Goal: Information Seeking & Learning: Learn about a topic

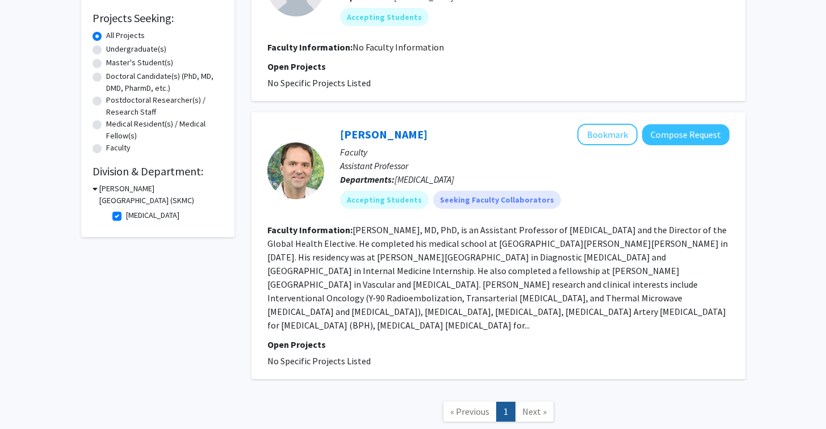
scroll to position [158, 0]
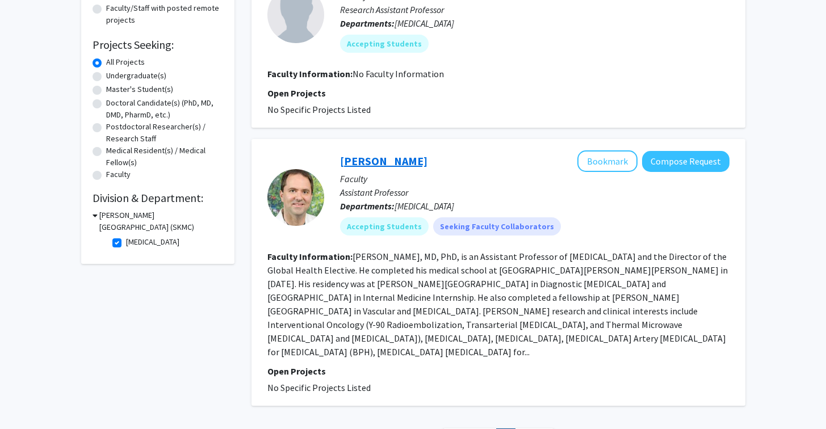
click at [366, 163] on link "[PERSON_NAME]" at bounding box center [383, 161] width 87 height 14
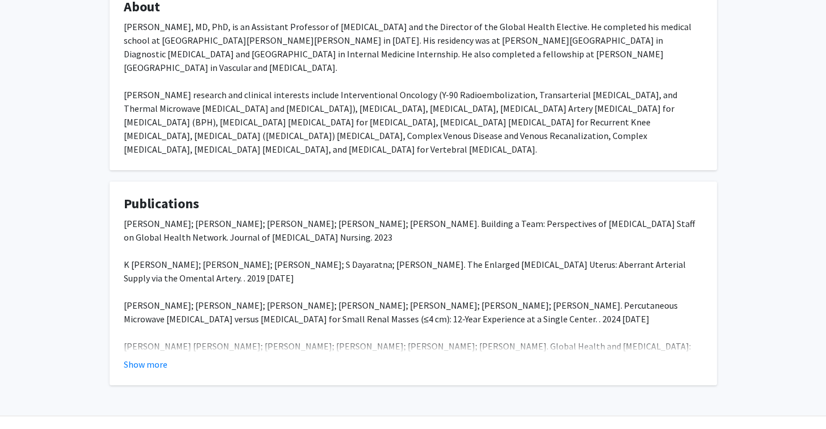
scroll to position [262, 0]
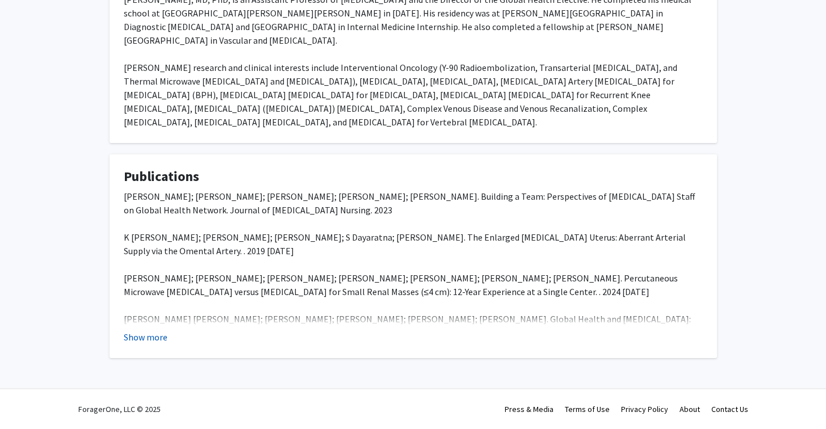
click at [152, 332] on button "Show more" at bounding box center [146, 338] width 44 height 14
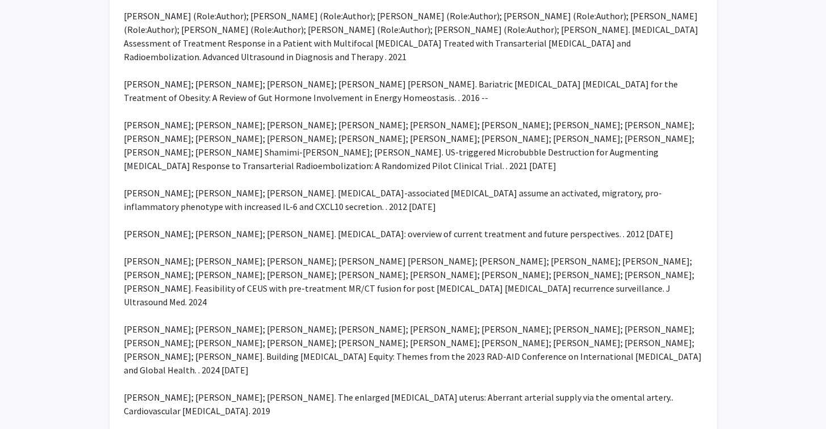
scroll to position [875, 0]
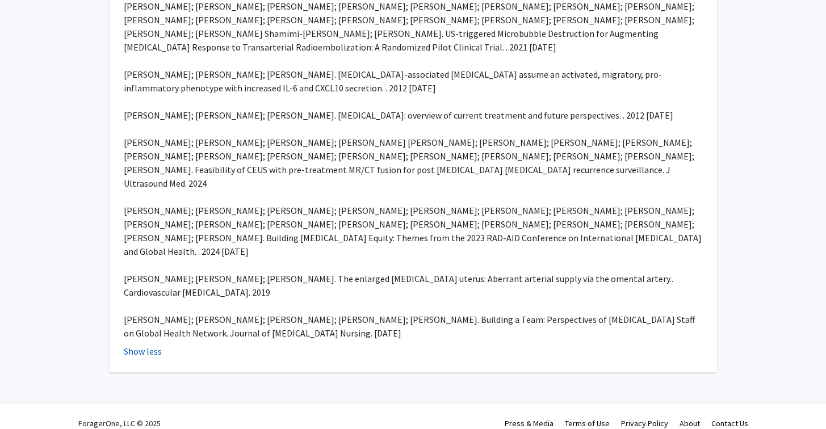
click at [149, 345] on button "Show less" at bounding box center [143, 352] width 38 height 14
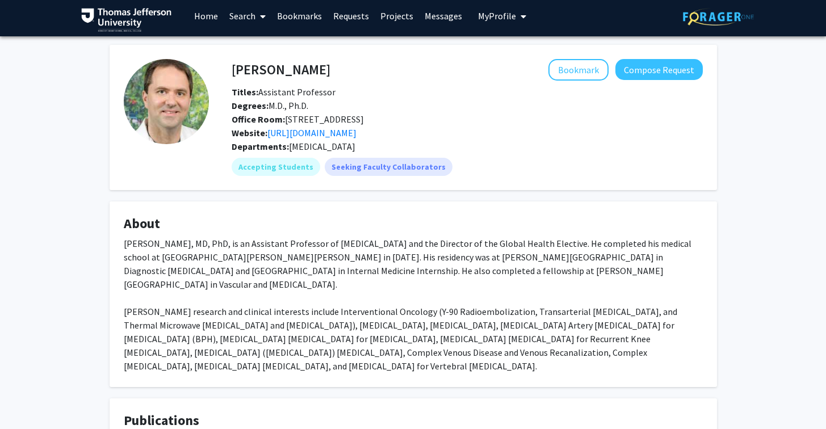
scroll to position [0, 0]
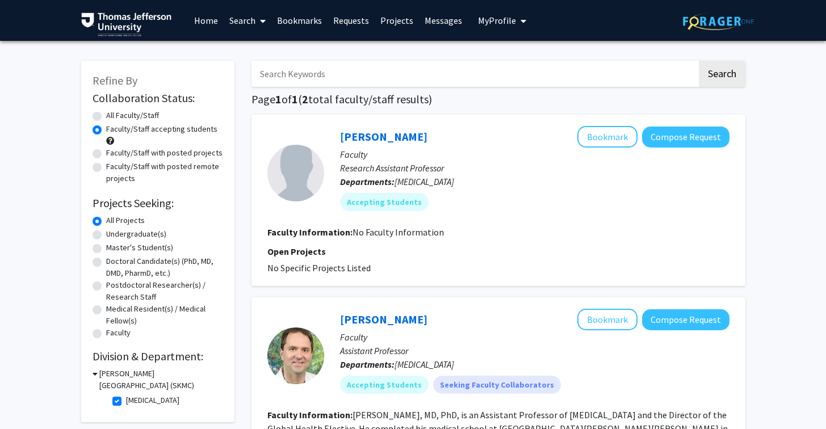
click at [126, 398] on label "[MEDICAL_DATA]" at bounding box center [152, 401] width 53 height 12
click at [126, 398] on input "[MEDICAL_DATA]" at bounding box center [129, 398] width 7 height 7
checkbox input "false"
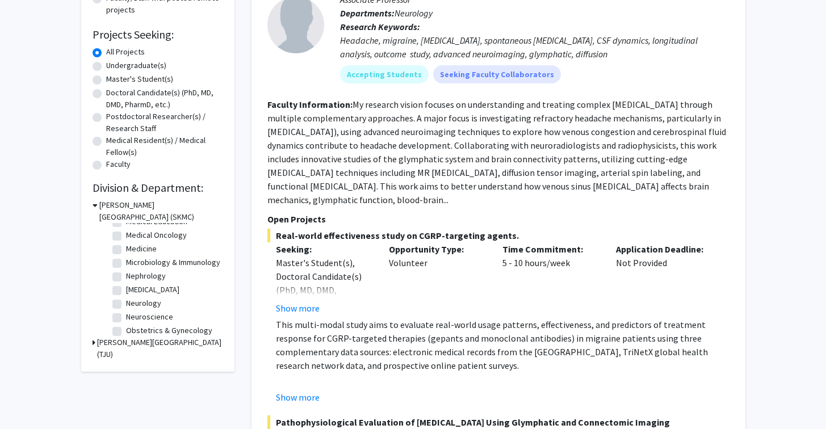
scroll to position [187, 0]
click at [126, 232] on label "Medical Oncology" at bounding box center [156, 234] width 61 height 12
click at [126, 232] on input "Medical Oncology" at bounding box center [129, 231] width 7 height 7
checkbox input "true"
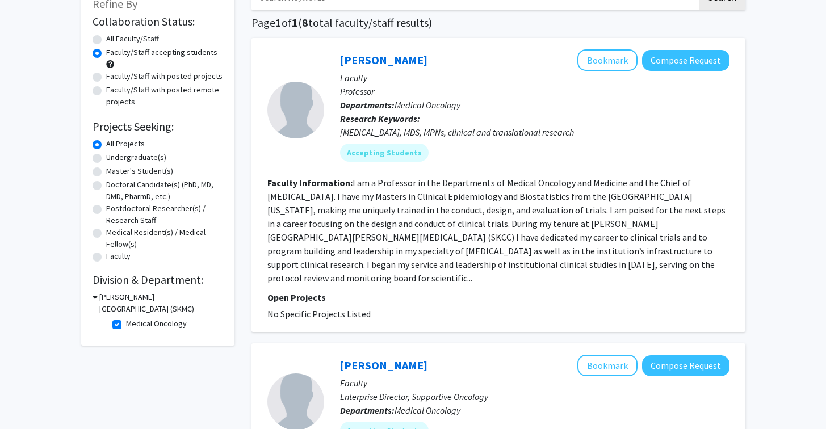
scroll to position [58, 0]
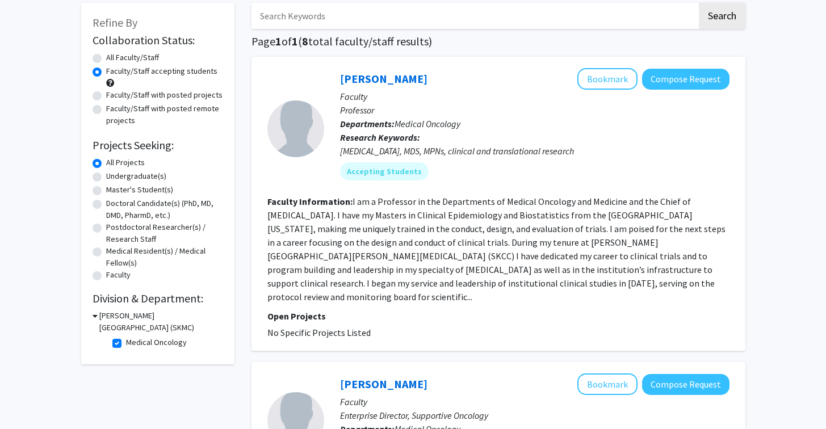
click at [126, 344] on label "Medical Oncology" at bounding box center [156, 343] width 61 height 12
click at [126, 344] on input "Medical Oncology" at bounding box center [129, 340] width 7 height 7
checkbox input "false"
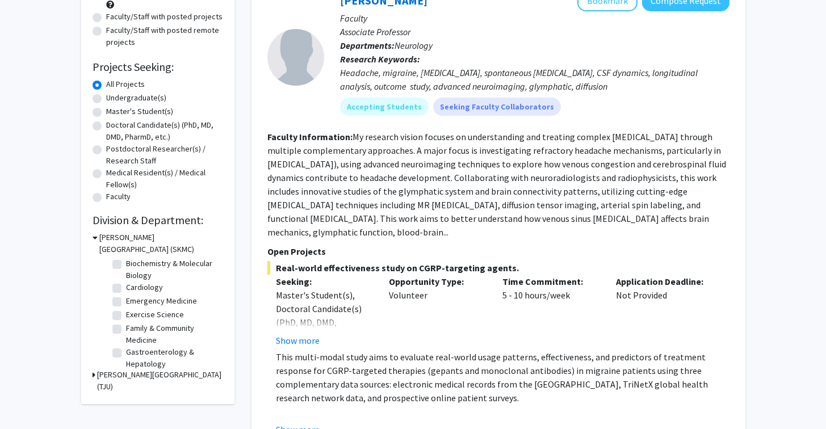
scroll to position [14, 0]
click at [126, 288] on label "Cardiology" at bounding box center [144, 288] width 37 height 12
click at [126, 288] on input "Cardiology" at bounding box center [129, 285] width 7 height 7
checkbox input "true"
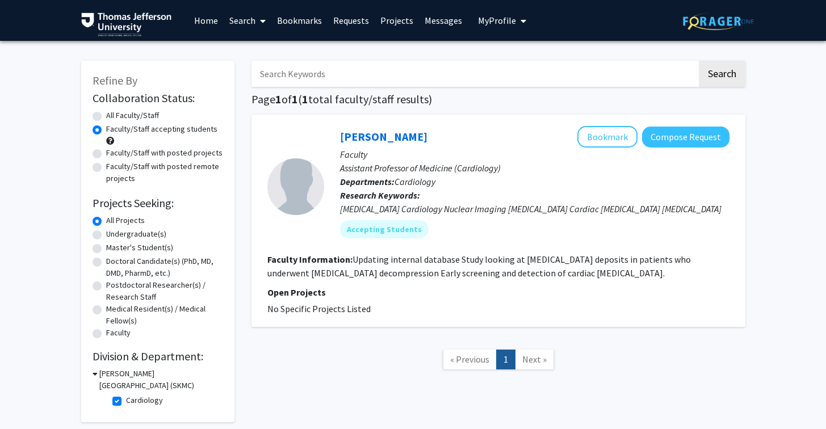
click at [126, 401] on label "Cardiology" at bounding box center [144, 401] width 37 height 12
click at [126, 401] on input "Cardiology" at bounding box center [129, 398] width 7 height 7
checkbox input "false"
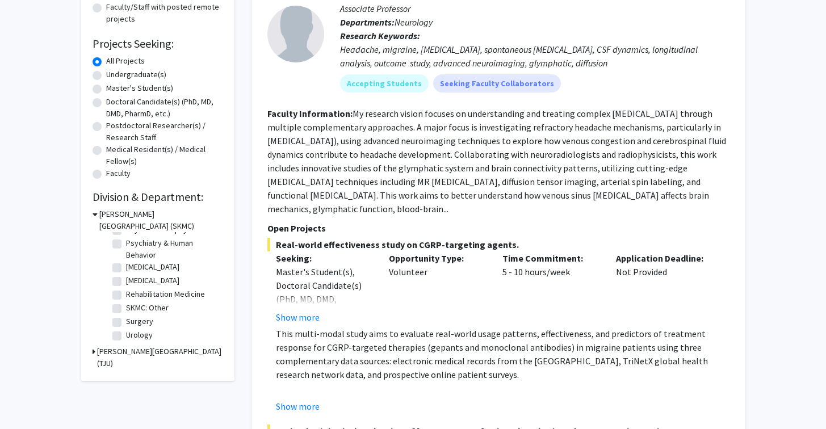
scroll to position [158, 0]
click at [126, 297] on label "Rehabilitation Medicine" at bounding box center [165, 296] width 79 height 12
click at [126, 297] on input "Rehabilitation Medicine" at bounding box center [129, 293] width 7 height 7
checkbox input "true"
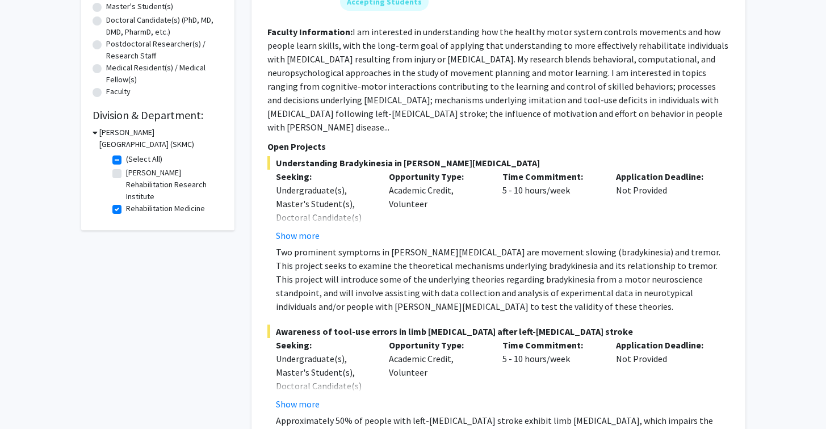
scroll to position [212, 0]
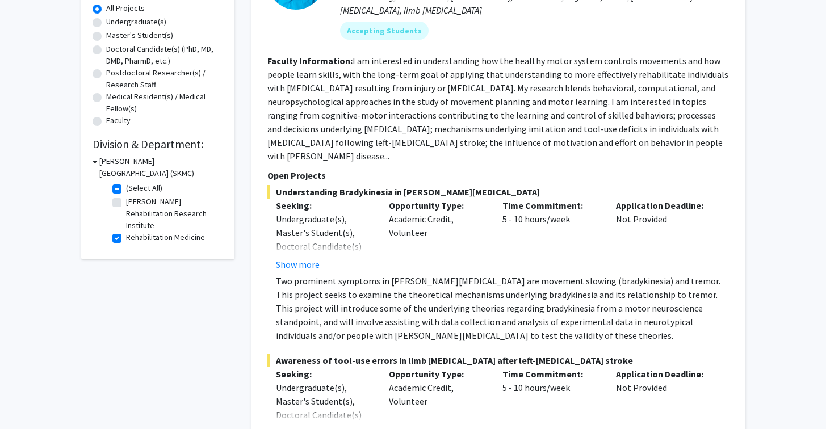
click at [126, 237] on label "Rehabilitation Medicine" at bounding box center [165, 238] width 79 height 12
click at [126, 237] on input "Rehabilitation Medicine" at bounding box center [129, 235] width 7 height 7
checkbox input "false"
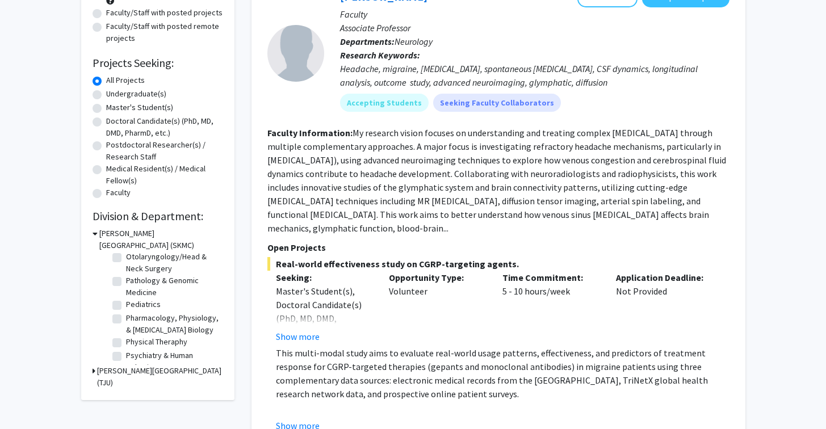
scroll to position [328, 0]
click at [136, 312] on label "Pediatrics" at bounding box center [143, 306] width 35 height 12
click at [133, 307] on input "Pediatrics" at bounding box center [129, 303] width 7 height 7
checkbox input "true"
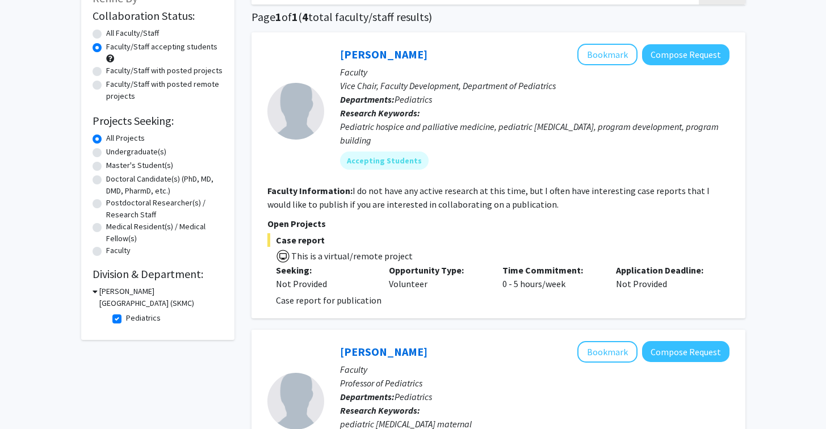
scroll to position [84, 0]
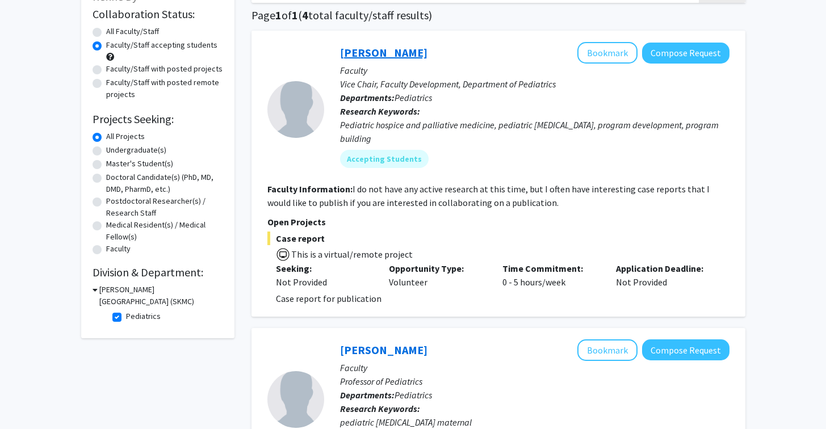
click at [366, 52] on link "[PERSON_NAME]" at bounding box center [383, 52] width 87 height 14
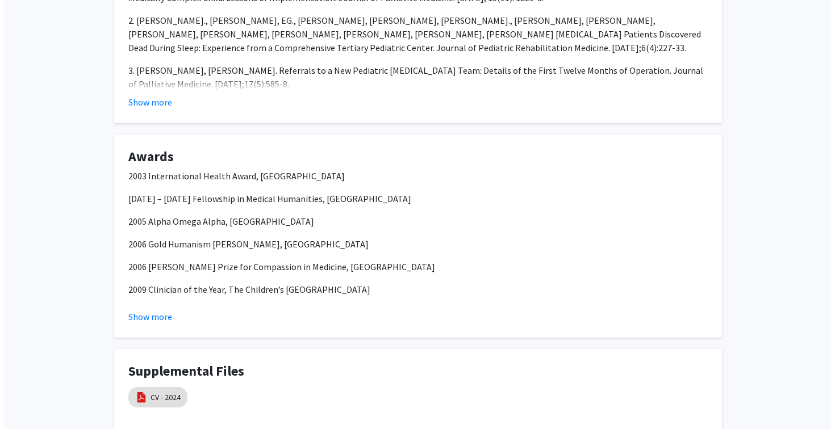
scroll to position [733, 0]
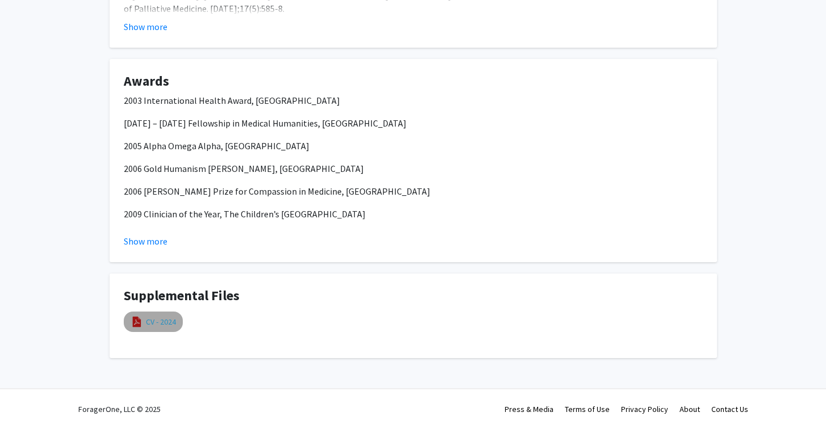
click at [152, 322] on link "CV - 2024" at bounding box center [161, 322] width 30 height 12
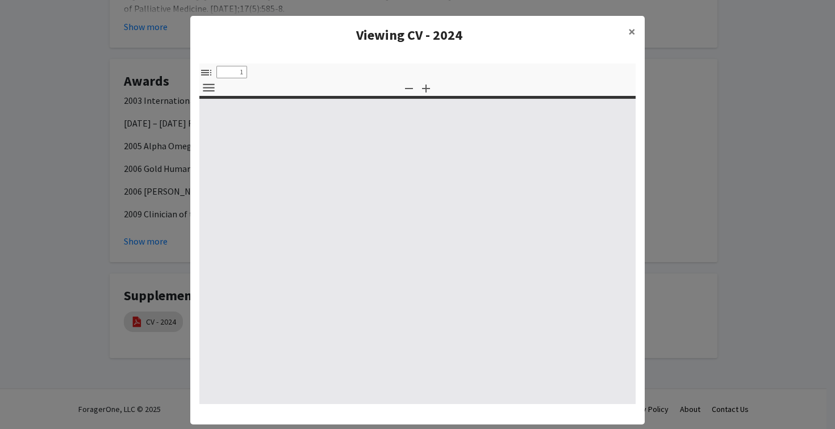
select select "custom"
type input "0"
select select "custom"
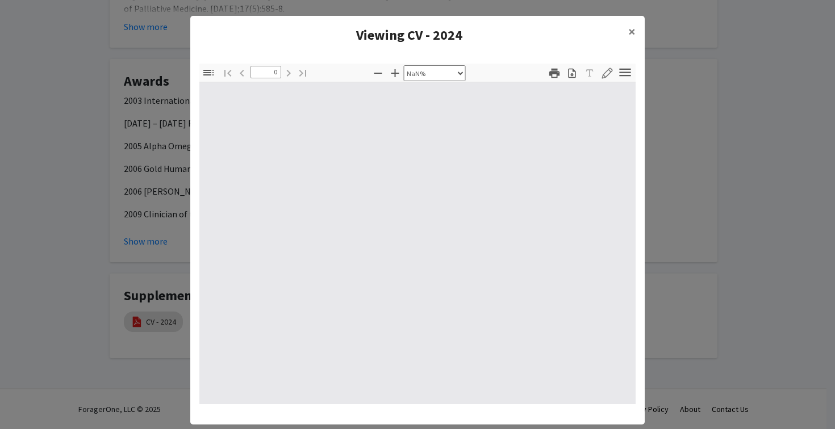
type input "1"
select select "auto"
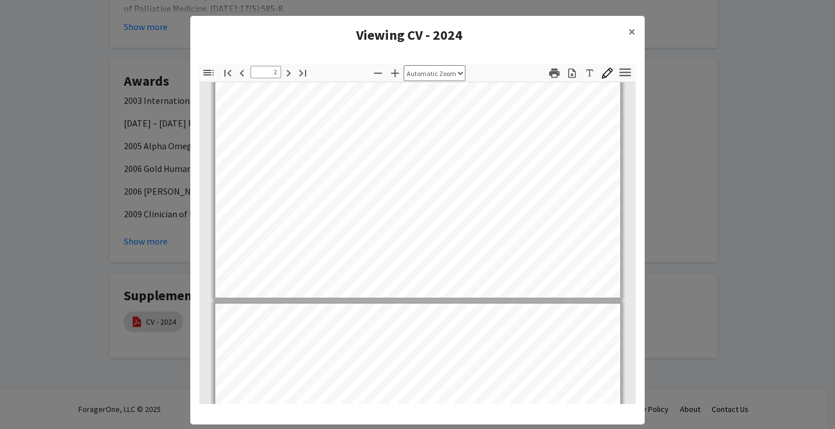
scroll to position [844, 0]
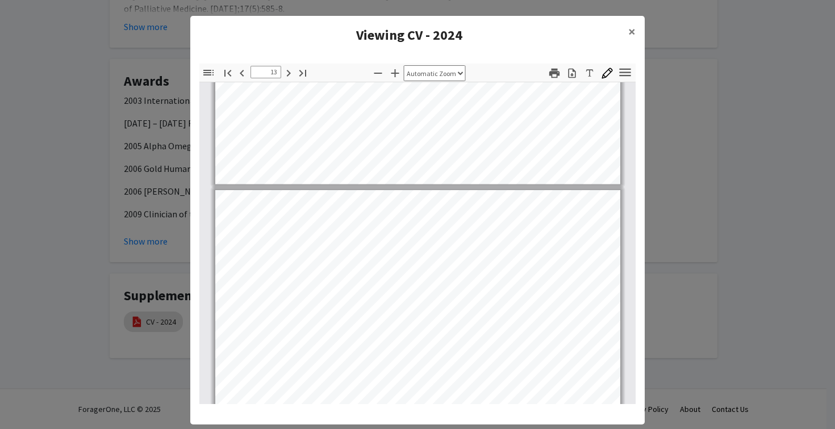
type input "12"
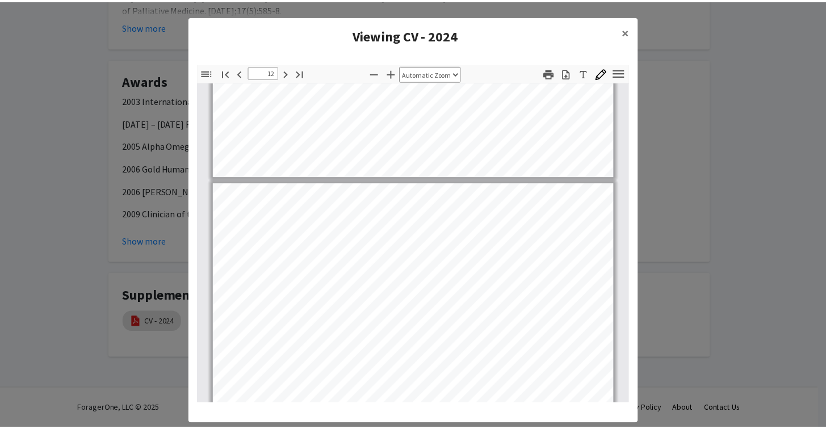
scroll to position [5738, 0]
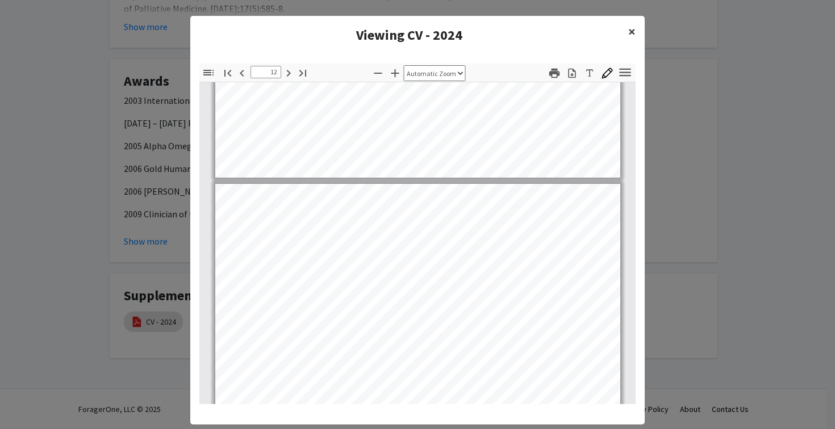
click at [628, 33] on span "×" at bounding box center [631, 32] width 7 height 18
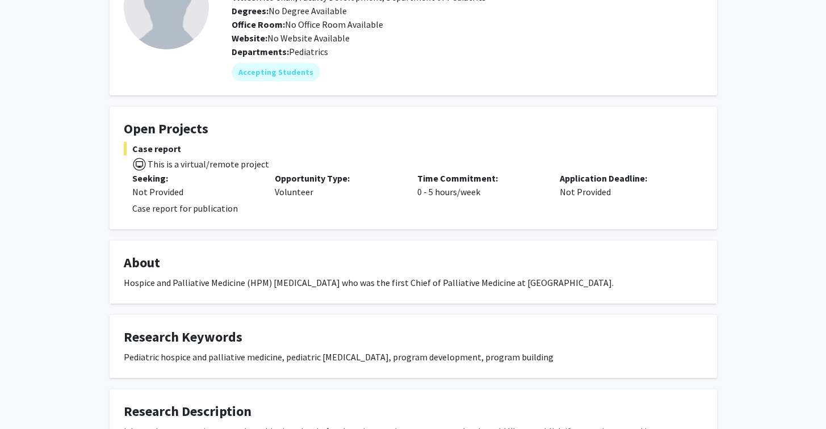
scroll to position [0, 0]
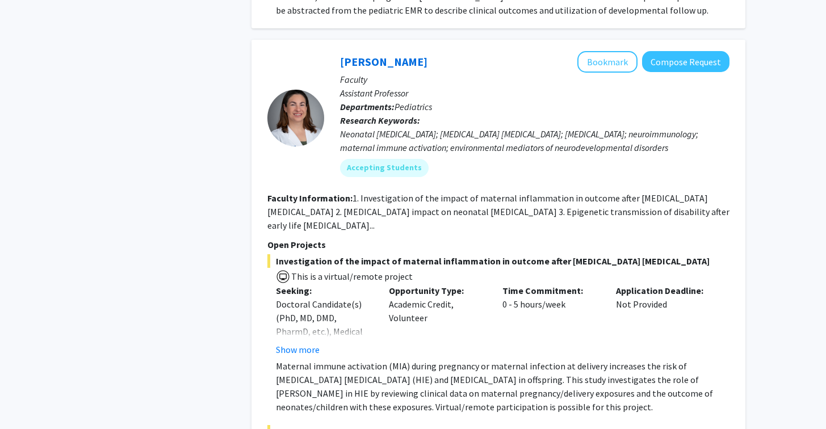
scroll to position [707, 0]
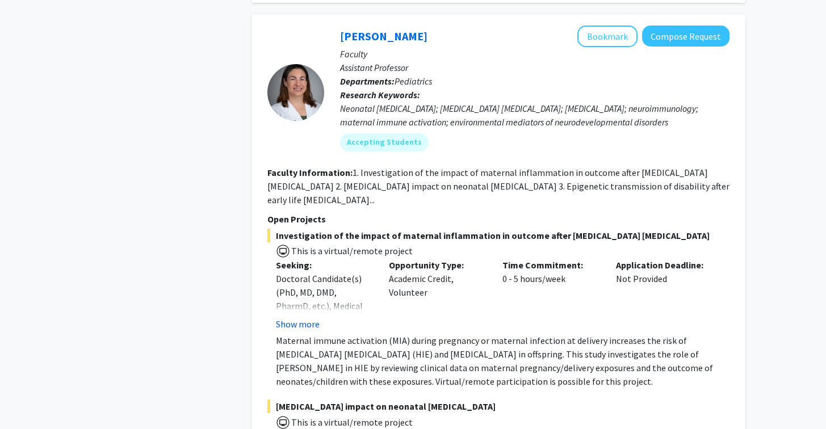
click at [312, 325] on button "Show more" at bounding box center [298, 325] width 44 height 14
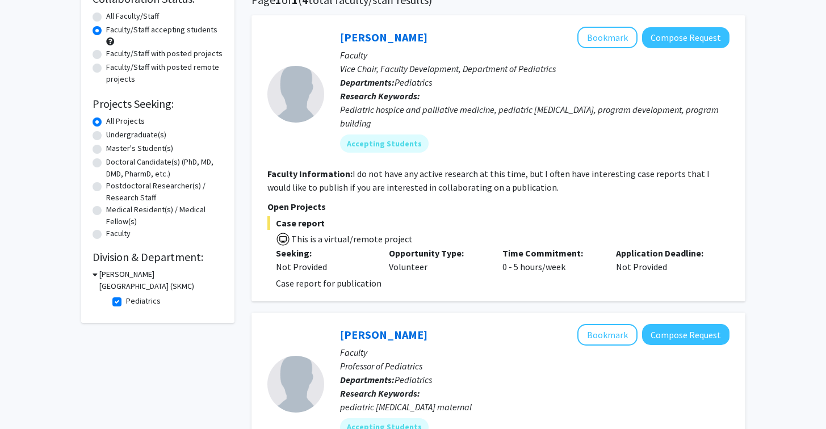
scroll to position [118, 0]
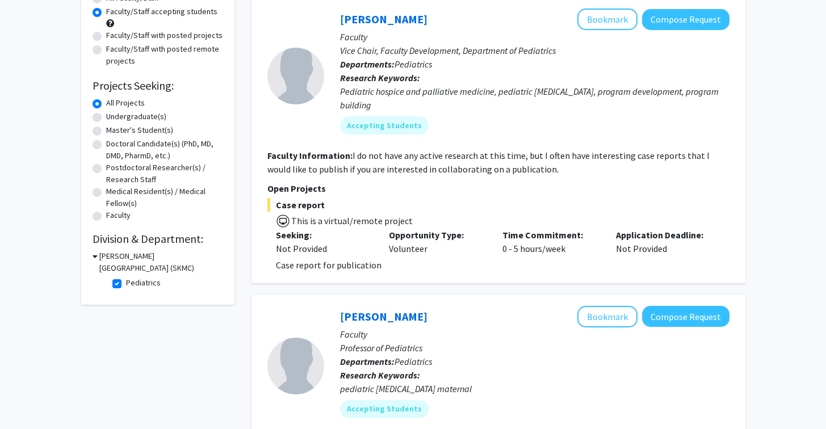
click at [126, 282] on label "Pediatrics" at bounding box center [143, 283] width 35 height 12
click at [126, 282] on input "Pediatrics" at bounding box center [129, 280] width 7 height 7
checkbox input "false"
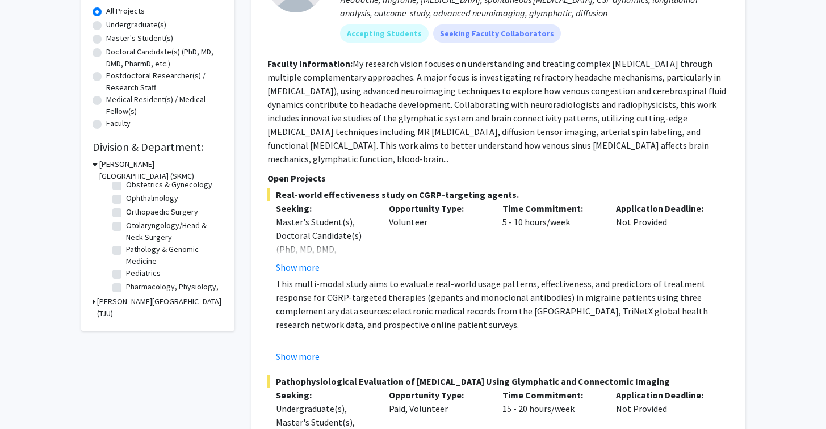
scroll to position [295, 0]
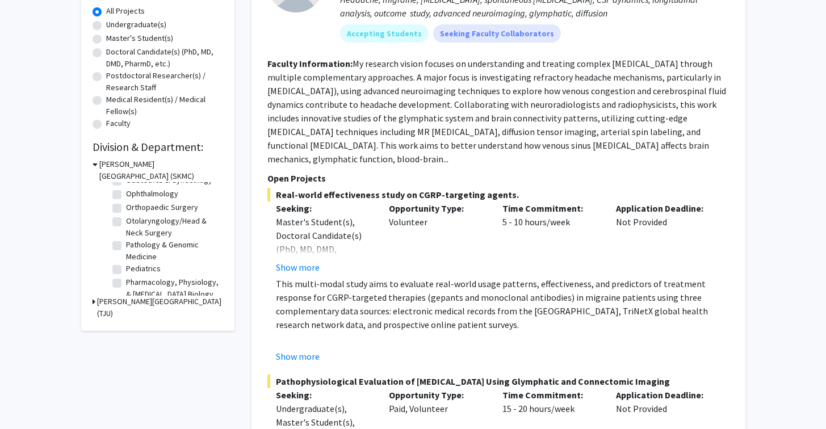
click at [126, 232] on label "Otolaryngology/Head & Neck Surgery" at bounding box center [173, 227] width 94 height 24
click at [126, 223] on input "Otolaryngology/Head & Neck Surgery" at bounding box center [129, 218] width 7 height 7
checkbox input "true"
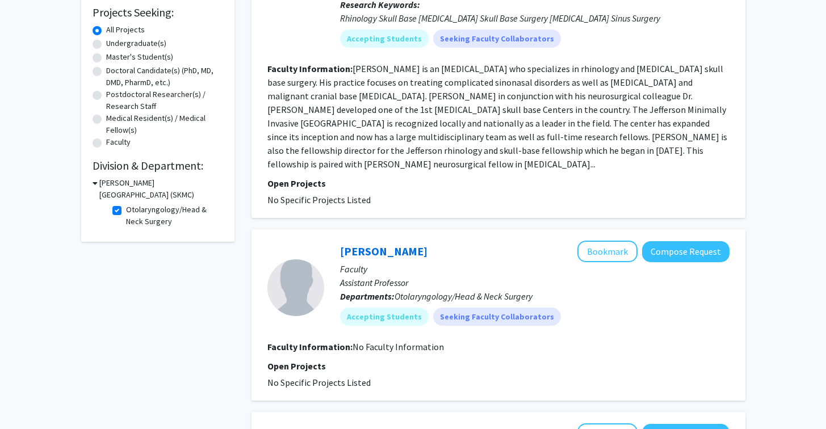
scroll to position [191, 0]
click at [126, 209] on label "Otolaryngology/Head & Neck Surgery" at bounding box center [173, 215] width 94 height 24
click at [126, 209] on input "Otolaryngology/Head & Neck Surgery" at bounding box center [129, 206] width 7 height 7
checkbox input "false"
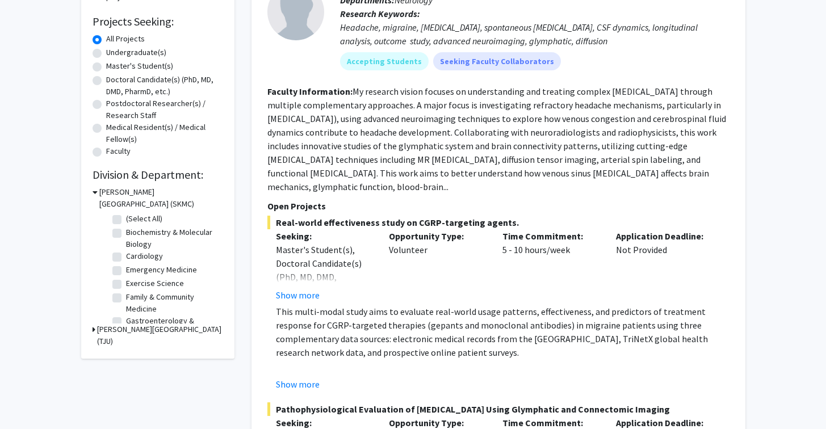
scroll to position [444, 0]
click at [141, 261] on label "[MEDICAL_DATA]" at bounding box center [152, 259] width 53 height 12
click at [133, 260] on input "[MEDICAL_DATA]" at bounding box center [129, 256] width 7 height 7
checkbox input "true"
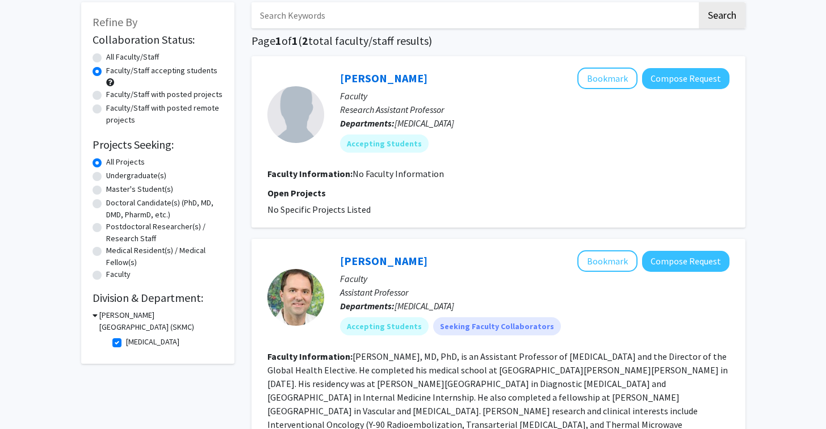
scroll to position [45, 0]
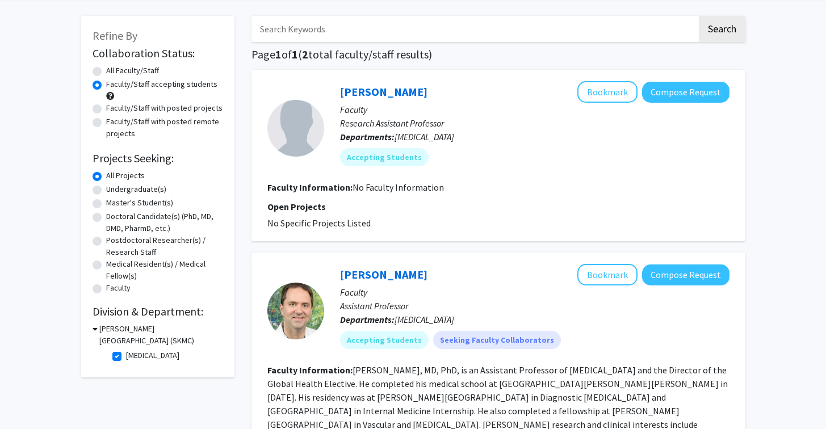
click at [126, 357] on label "[MEDICAL_DATA]" at bounding box center [152, 356] width 53 height 12
click at [126, 357] on input "[MEDICAL_DATA]" at bounding box center [129, 353] width 7 height 7
checkbox input "false"
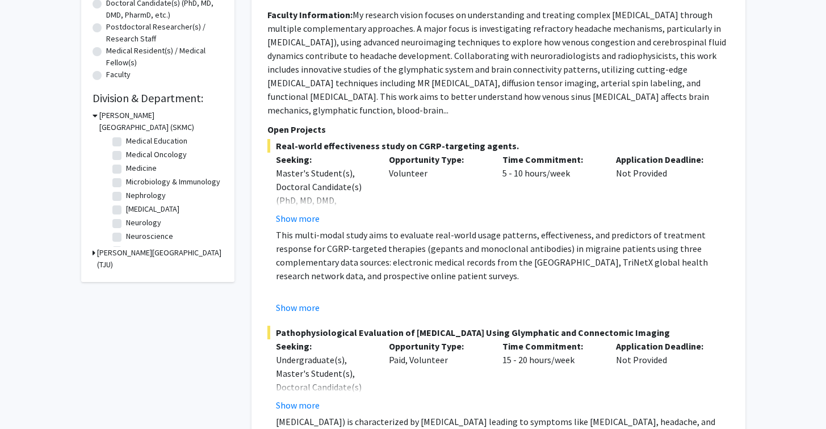
scroll to position [178, 0]
click at [141, 155] on label "Medical Oncology" at bounding box center [156, 153] width 61 height 12
click at [133, 155] on input "Medical Oncology" at bounding box center [129, 150] width 7 height 7
checkbox input "true"
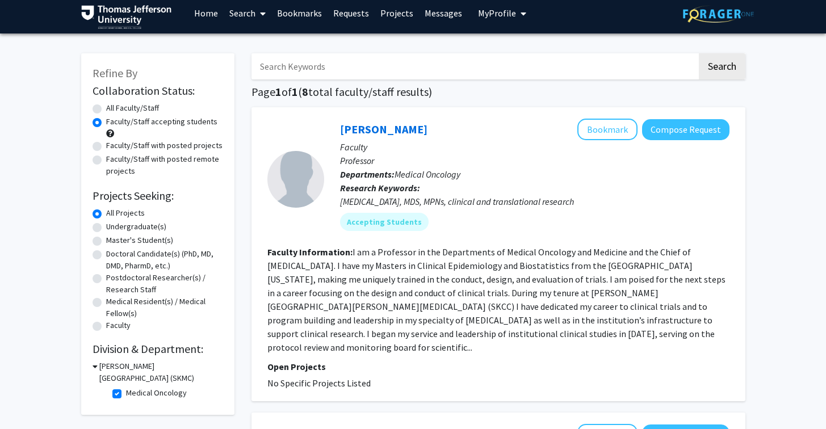
scroll to position [5, 0]
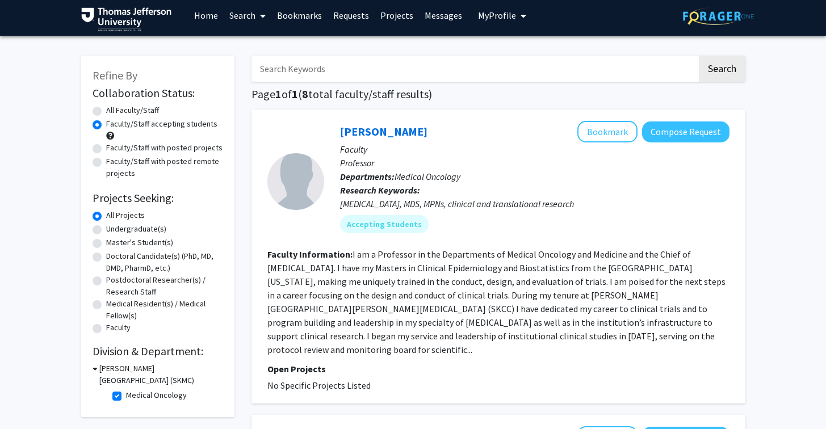
click at [126, 394] on label "Medical Oncology" at bounding box center [156, 396] width 61 height 12
click at [126, 394] on input "Medical Oncology" at bounding box center [129, 393] width 7 height 7
checkbox input "false"
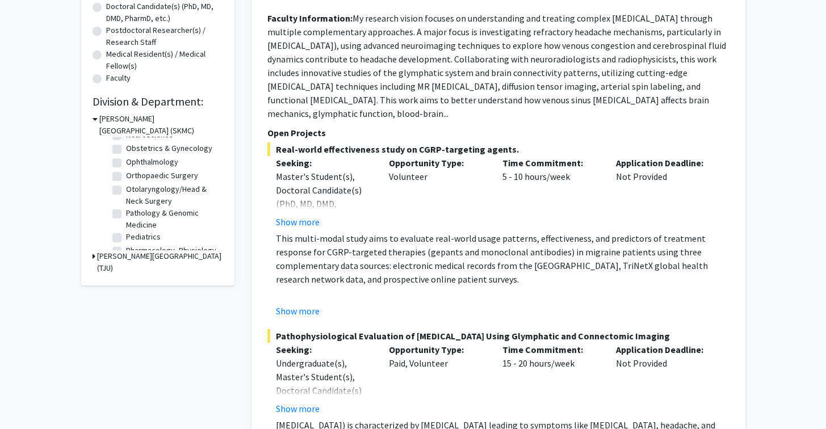
scroll to position [284, 0]
click at [126, 152] on label "Obstetrics & Gynecology" at bounding box center [169, 146] width 86 height 12
click at [126, 148] on input "Obstetrics & Gynecology" at bounding box center [129, 143] width 7 height 7
checkbox input "true"
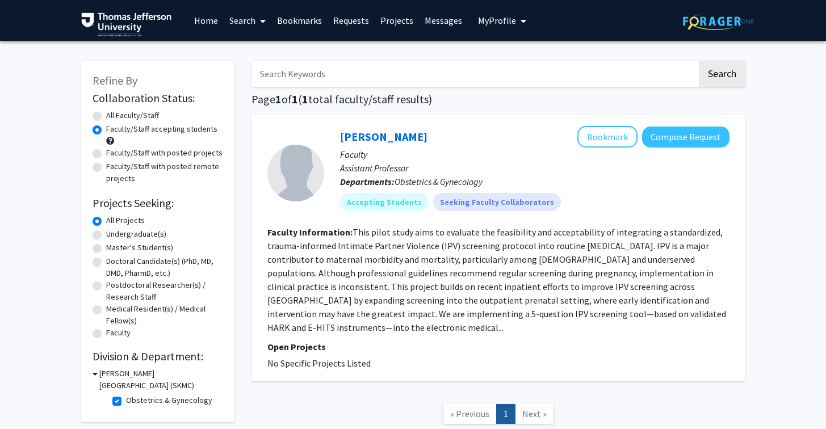
click at [126, 400] on label "Obstetrics & Gynecology" at bounding box center [169, 401] width 86 height 12
click at [126, 400] on input "Obstetrics & Gynecology" at bounding box center [129, 398] width 7 height 7
checkbox input "false"
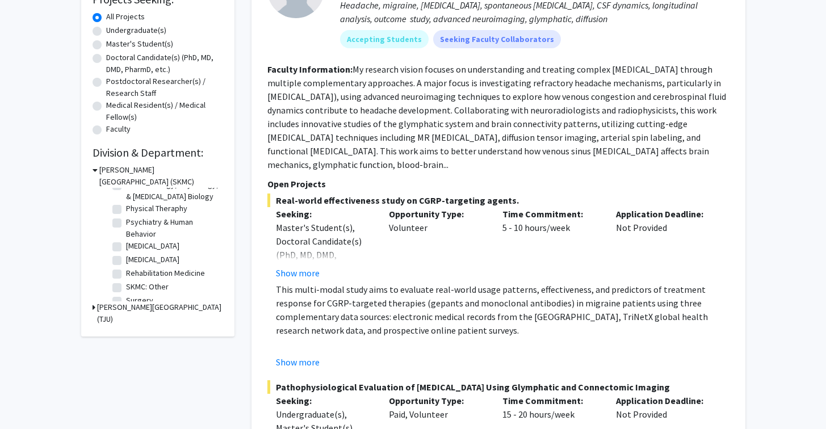
scroll to position [393, 0]
click at [143, 258] on label "[MEDICAL_DATA]" at bounding box center [152, 252] width 53 height 12
click at [133, 253] on input "[MEDICAL_DATA]" at bounding box center [129, 249] width 7 height 7
checkbox input "true"
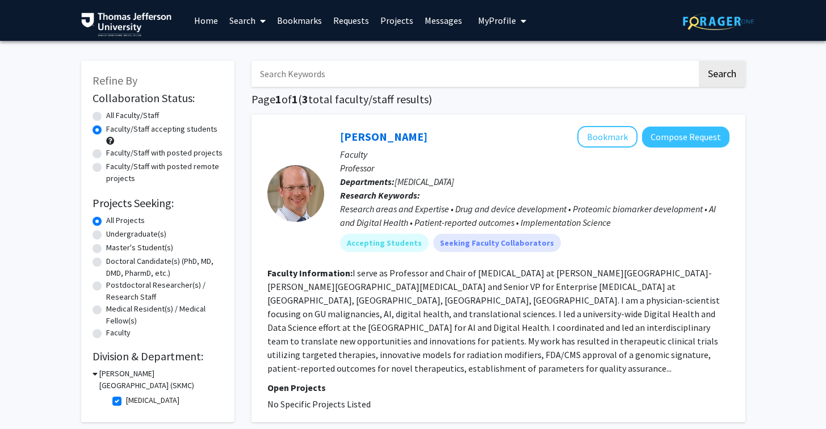
click at [397, 23] on link "Projects" at bounding box center [397, 21] width 44 height 40
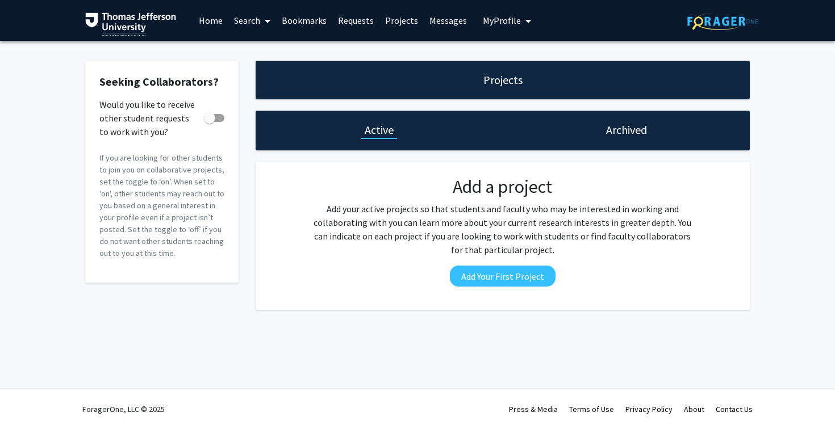
click at [212, 20] on link "Home" at bounding box center [210, 21] width 35 height 40
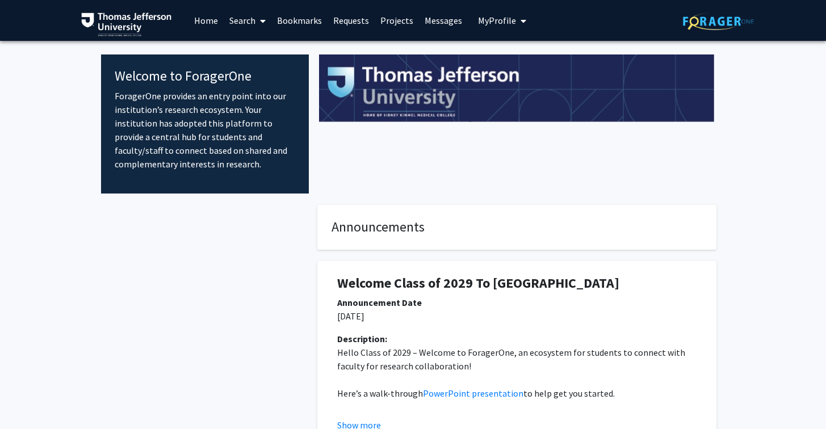
click at [248, 16] on link "Search" at bounding box center [248, 21] width 48 height 40
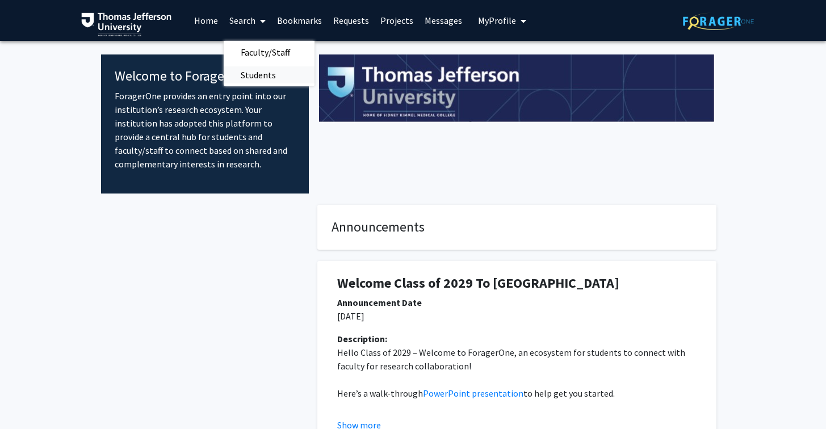
click at [260, 74] on span "Students" at bounding box center [258, 75] width 69 height 23
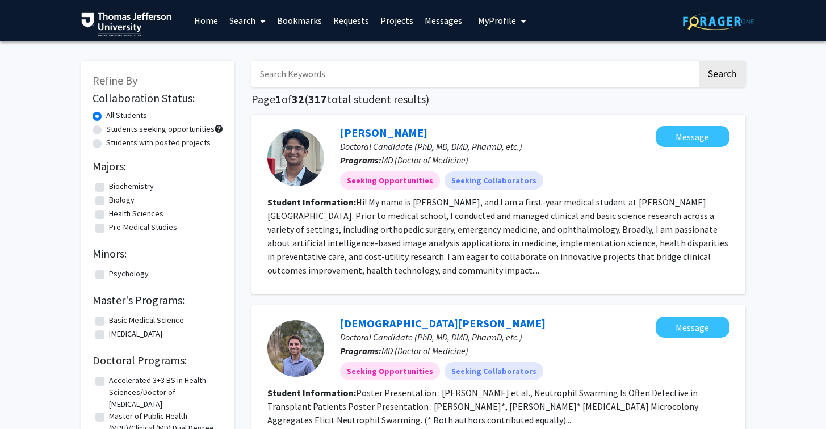
click at [249, 14] on link "Search" at bounding box center [248, 21] width 48 height 40
click at [249, 15] on link "Search" at bounding box center [248, 21] width 48 height 40
click at [256, 51] on span "Faculty/Staff" at bounding box center [265, 52] width 83 height 23
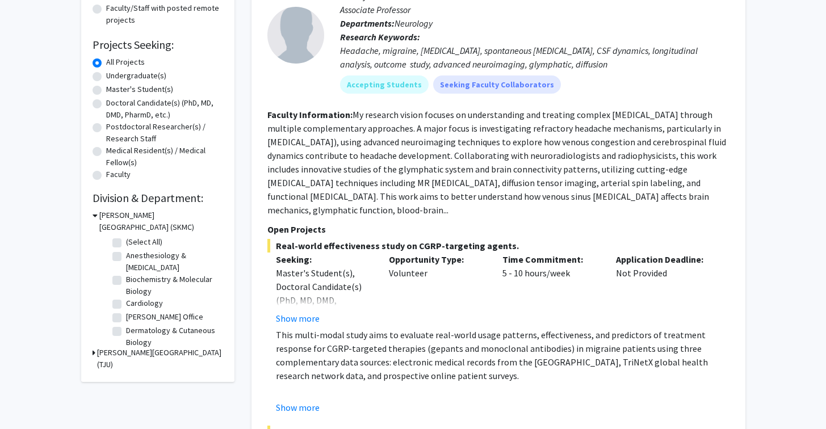
scroll to position [86, 0]
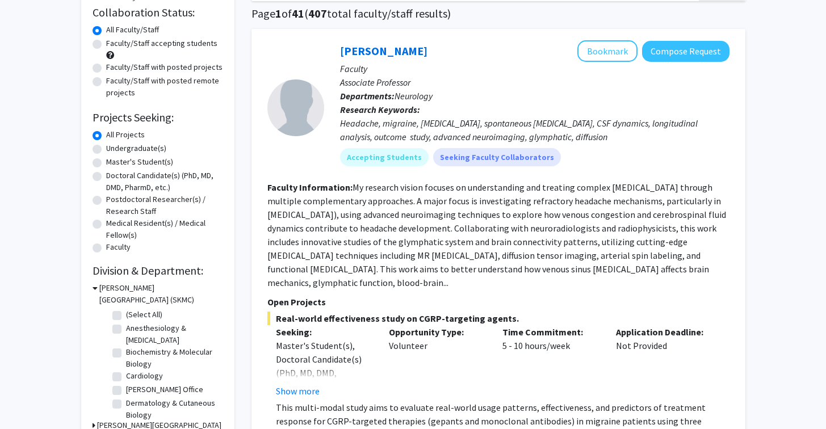
click at [106, 66] on label "Faculty/Staff with posted projects" at bounding box center [164, 67] width 116 height 12
click at [106, 66] on input "Faculty/Staff with posted projects" at bounding box center [109, 64] width 7 height 7
radio input "true"
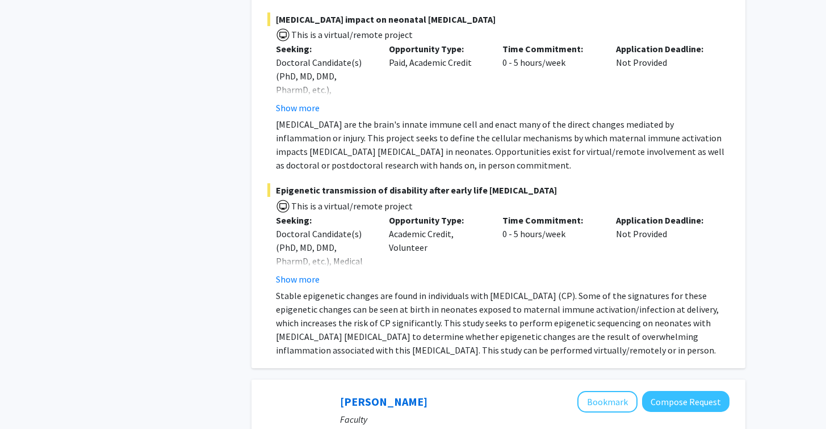
scroll to position [5682, 0]
